Goal: Information Seeking & Learning: Check status

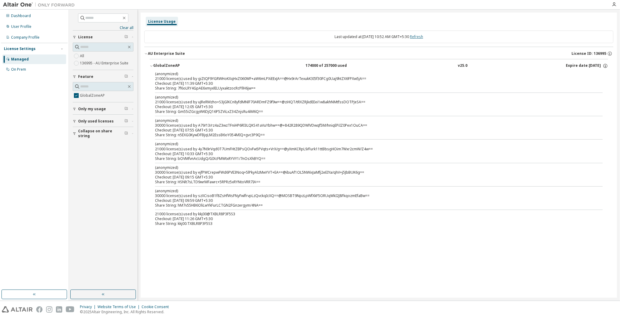
click at [423, 38] on link "Refresh" at bounding box center [416, 36] width 13 height 5
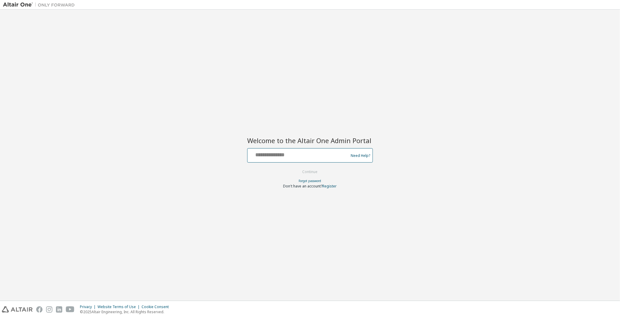
click at [277, 154] on input "text" at bounding box center [299, 153] width 98 height 9
type input "**********"
click at [314, 173] on button "Continue" at bounding box center [310, 171] width 28 height 9
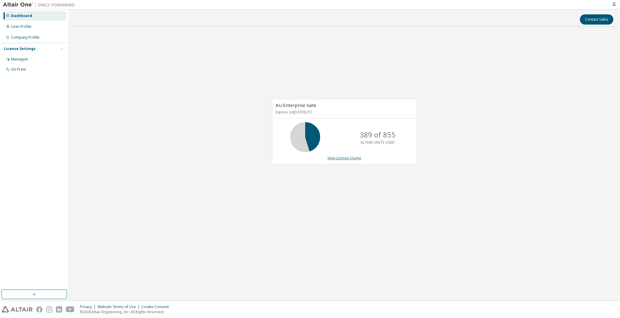
click at [346, 158] on link "View License Usage" at bounding box center [344, 157] width 34 height 5
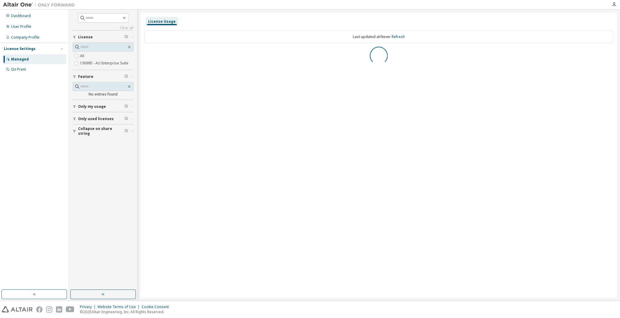
click at [125, 132] on icon "button" at bounding box center [126, 131] width 4 height 4
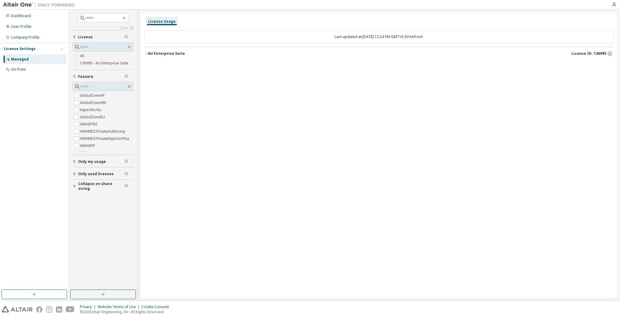
click at [147, 52] on icon "button" at bounding box center [146, 54] width 4 height 4
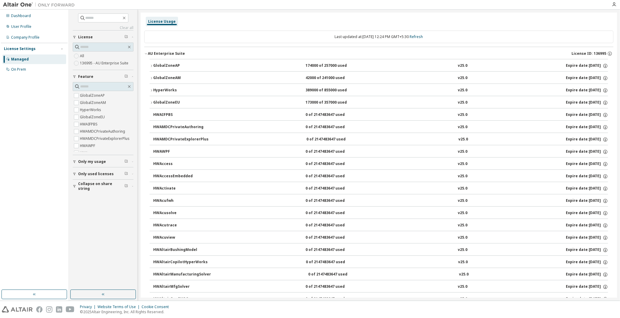
click at [150, 64] on icon "button" at bounding box center [151, 66] width 4 height 4
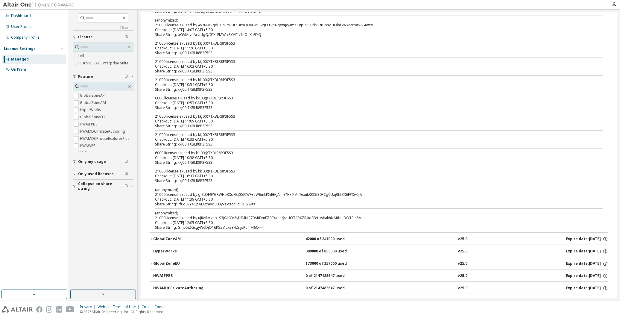
scroll to position [199, 0]
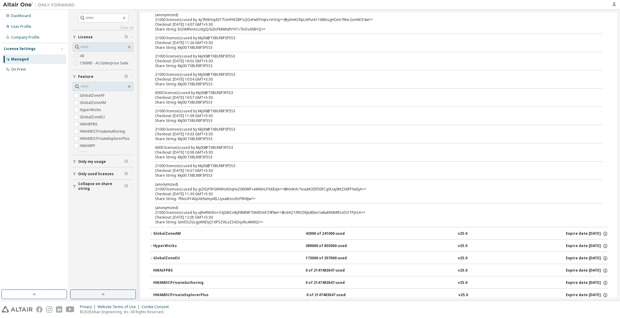
click at [126, 186] on icon "button" at bounding box center [126, 185] width 1 height 2
click at [89, 191] on span "Collapse on share string" at bounding box center [101, 186] width 46 height 10
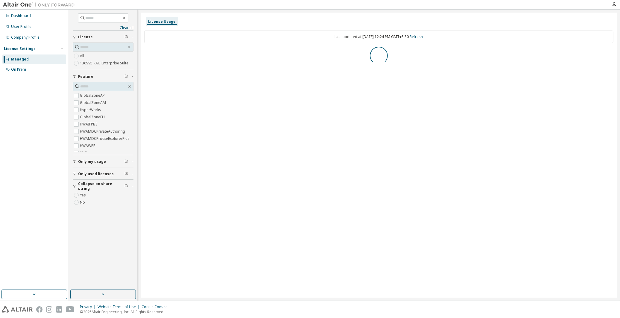
scroll to position [0, 0]
click at [146, 55] on icon "button" at bounding box center [146, 54] width 4 height 4
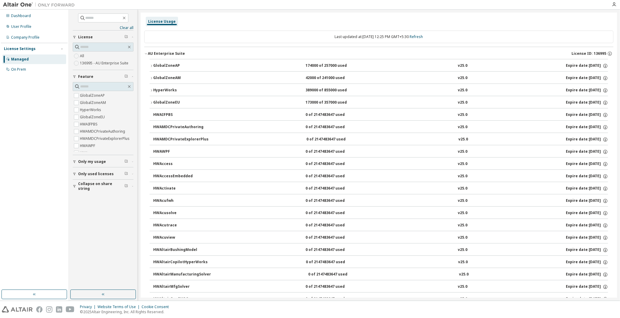
click at [150, 65] on icon "button" at bounding box center [151, 66] width 4 height 4
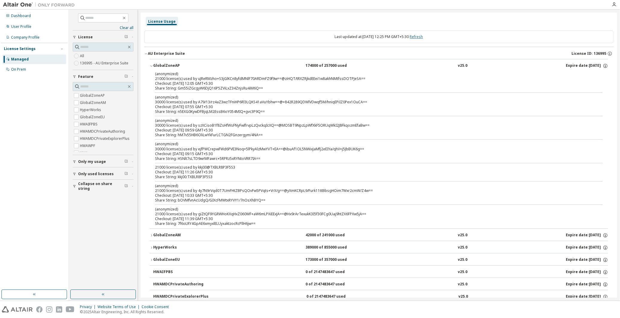
click at [423, 38] on link "Refresh" at bounding box center [416, 36] width 13 height 5
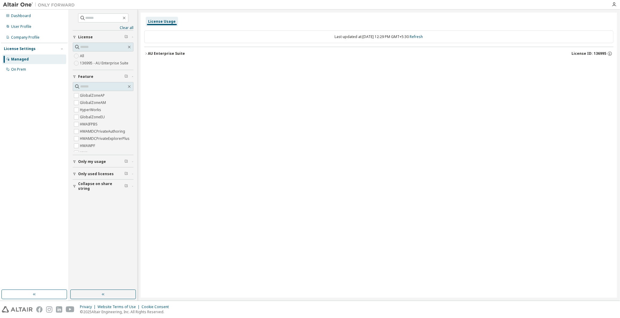
click at [148, 53] on div "AU Enterprise Suite" at bounding box center [166, 53] width 37 height 5
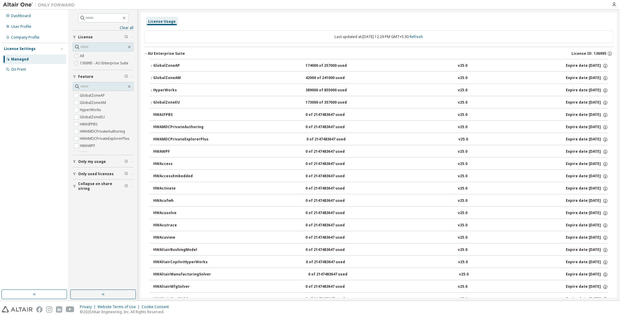
click at [149, 64] on icon "button" at bounding box center [151, 66] width 4 height 4
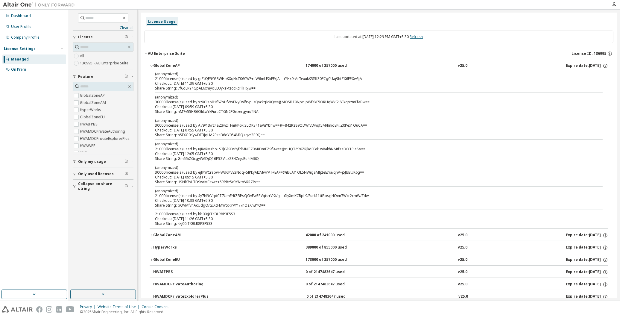
click at [423, 36] on link "Refresh" at bounding box center [416, 36] width 13 height 5
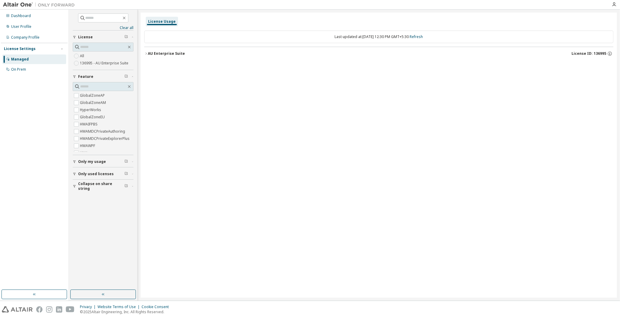
click at [146, 54] on icon "button" at bounding box center [146, 54] width 4 height 4
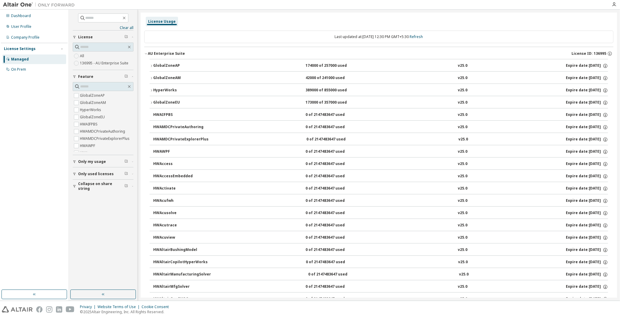
click at [154, 65] on div "GlobalZoneAP" at bounding box center [180, 65] width 54 height 5
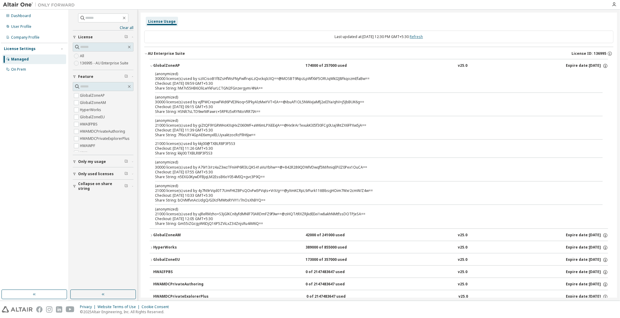
click at [423, 36] on link "Refresh" at bounding box center [416, 36] width 13 height 5
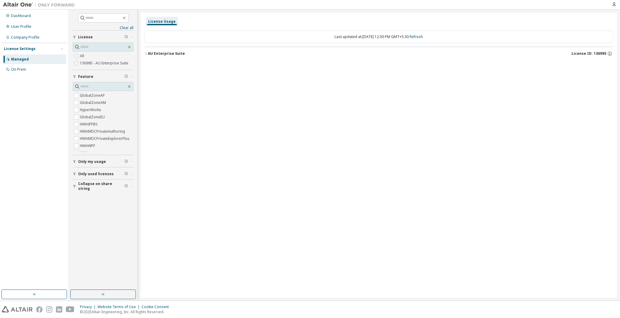
click at [145, 54] on icon "button" at bounding box center [146, 54] width 4 height 4
